Goal: Task Accomplishment & Management: Manage account settings

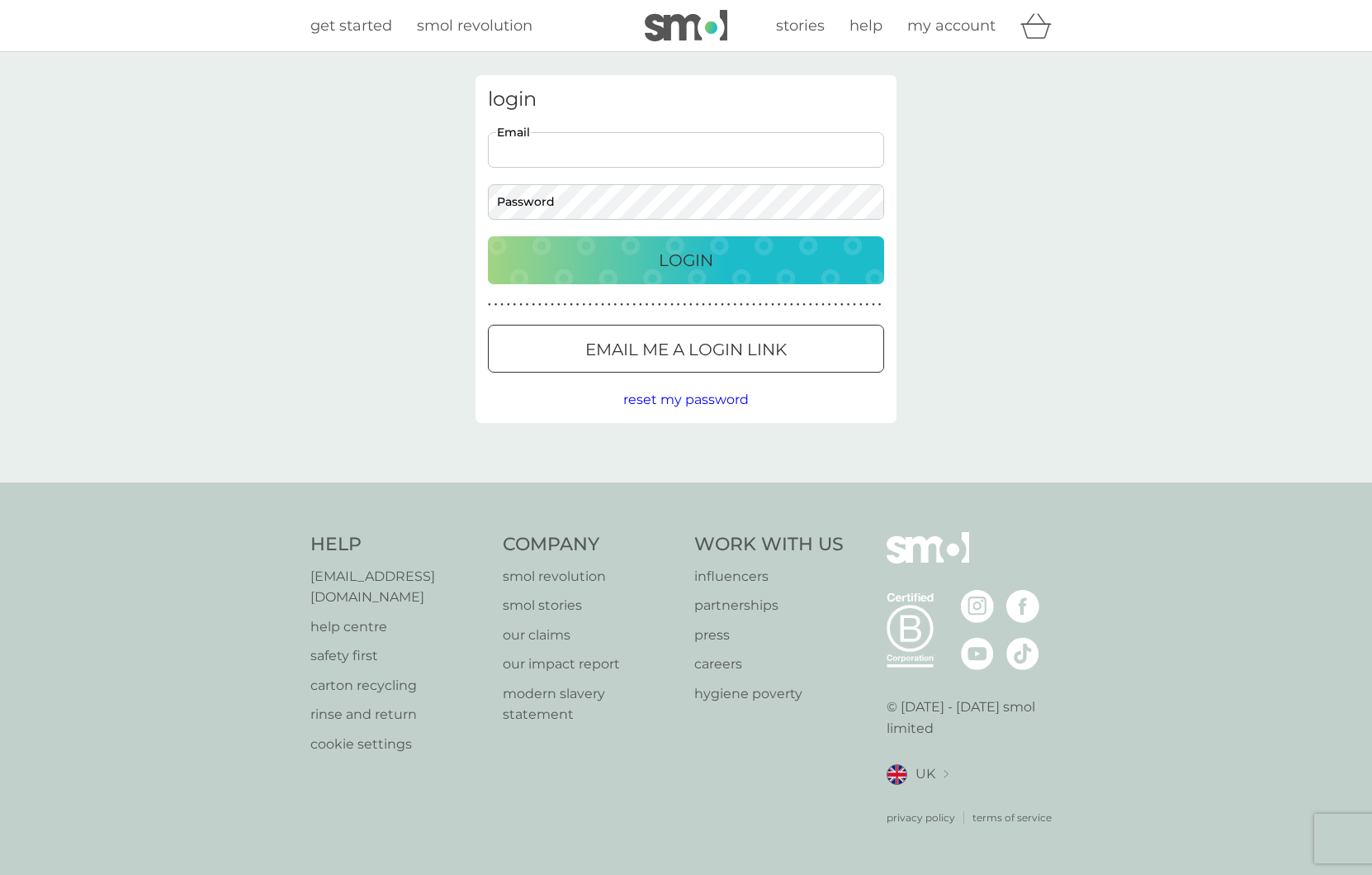
click at [538, 154] on input "Email" at bounding box center [686, 150] width 396 height 36
type input "bugchick75@hotmail.com"
click at [488, 236] on button "Login" at bounding box center [686, 260] width 396 height 48
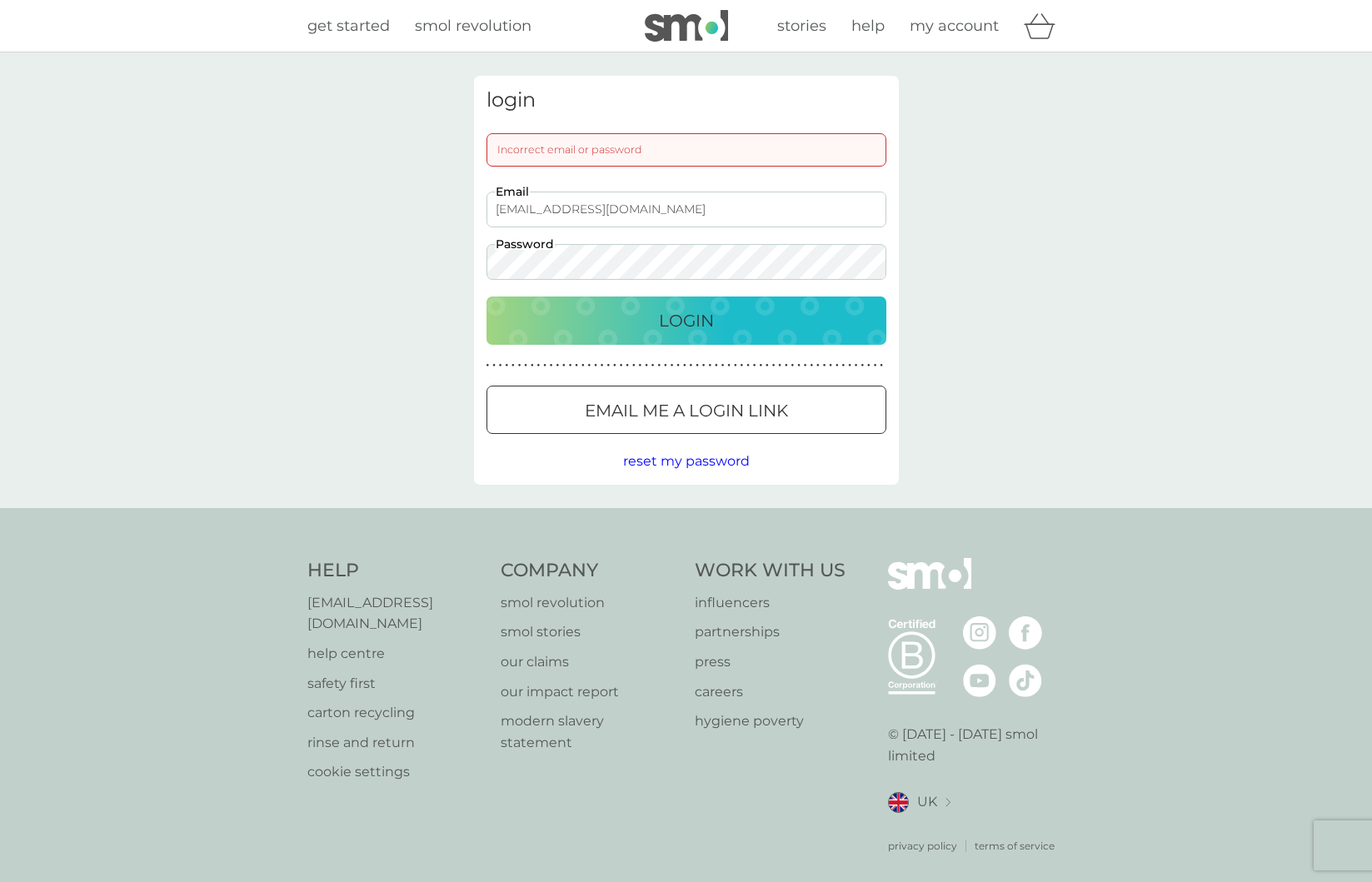
click at [487, 297] on button "Login" at bounding box center [686, 321] width 399 height 48
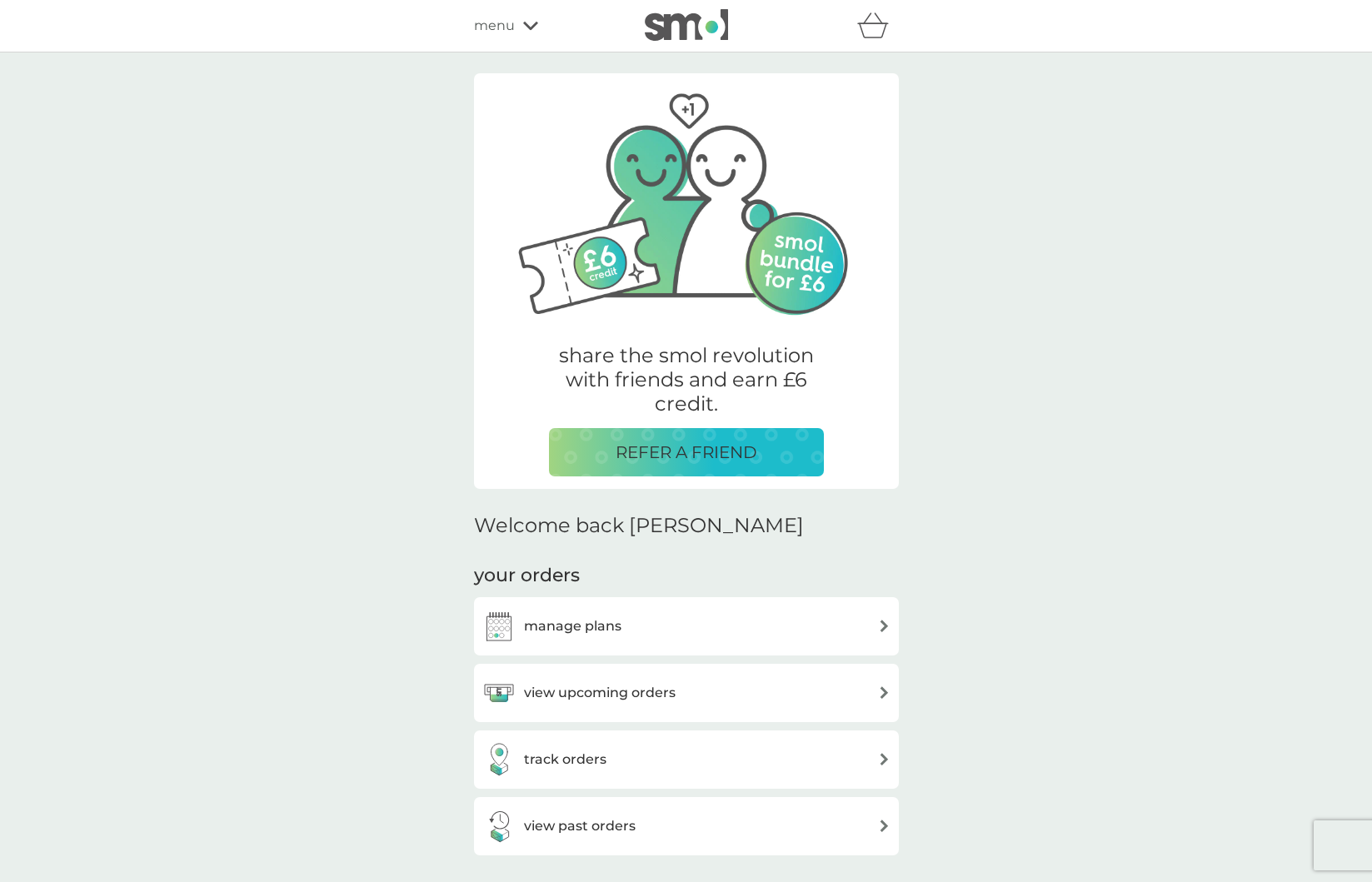
click at [810, 634] on div "manage plans" at bounding box center [686, 626] width 408 height 33
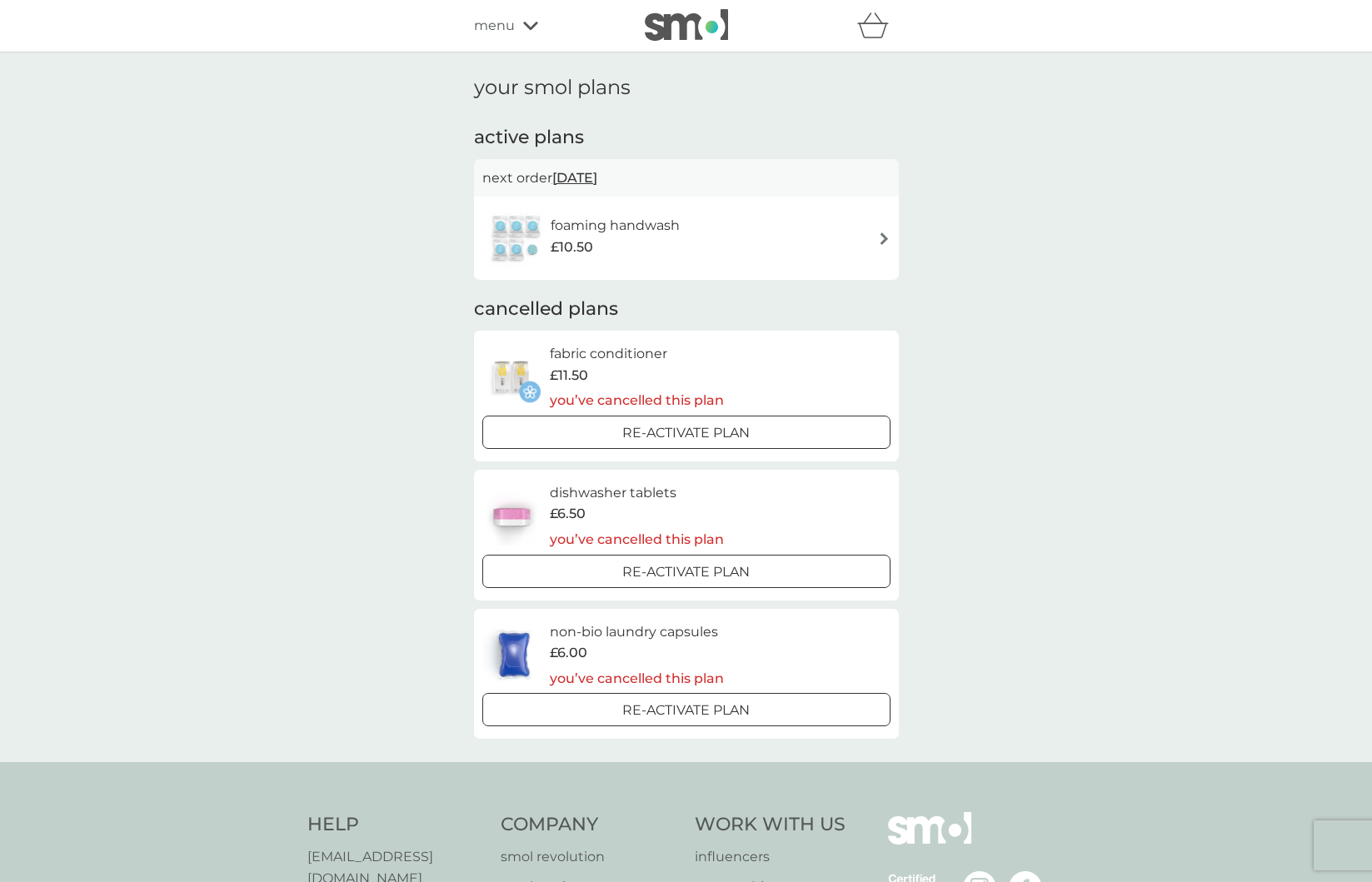
click at [872, 260] on div "foaming handwash £10.50" at bounding box center [686, 237] width 408 height 58
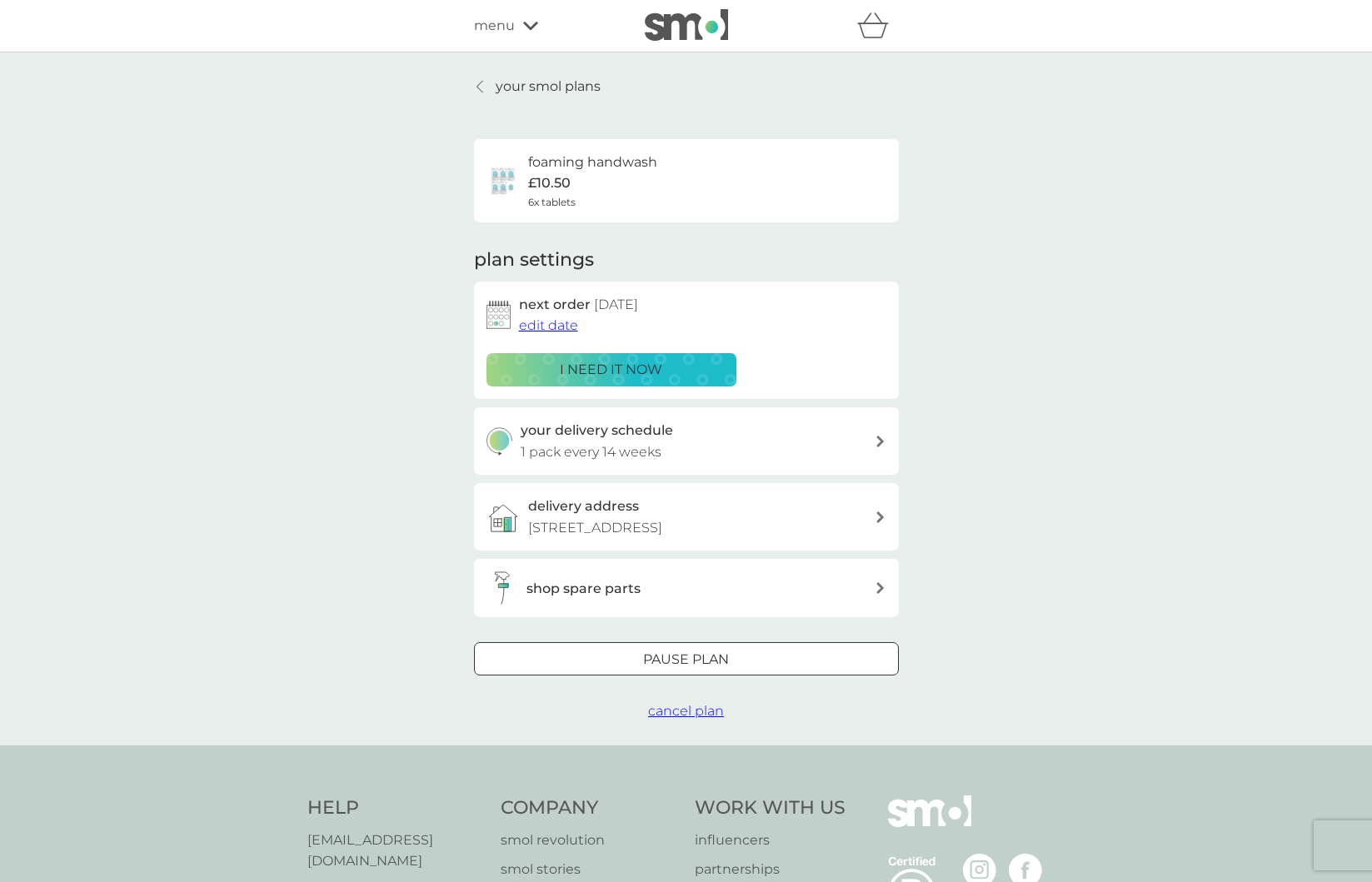
click at [643, 371] on p "i need it now" at bounding box center [611, 369] width 102 height 22
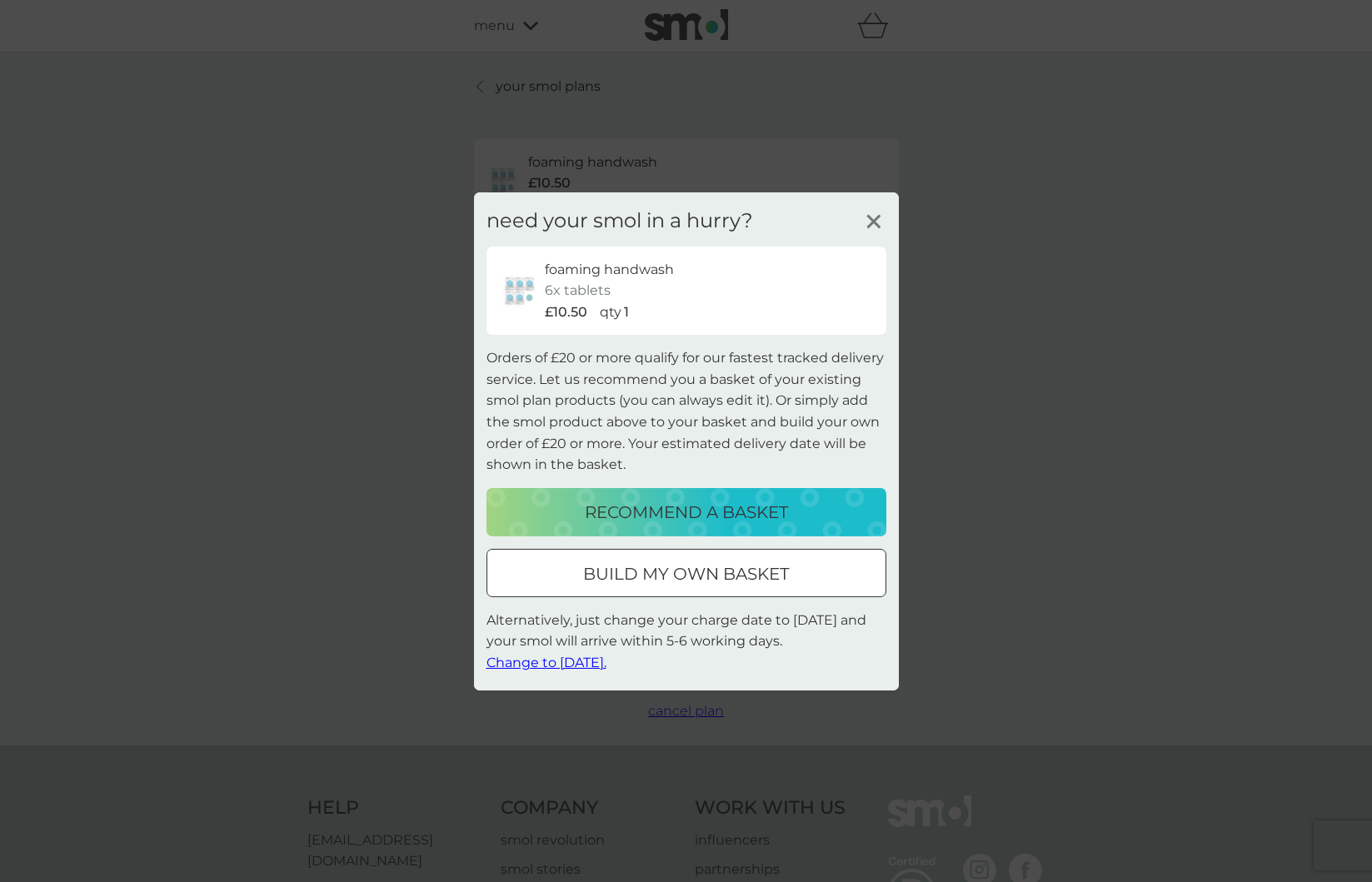
click at [874, 223] on line at bounding box center [873, 221] width 12 height 12
